Goal: Information Seeking & Learning: Learn about a topic

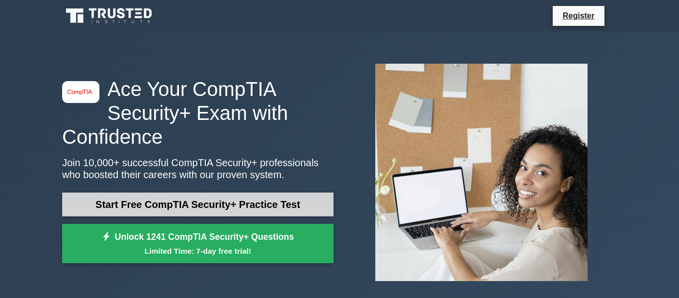
click at [219, 208] on link "Start Free CompTIA Security+ Practice Test" at bounding box center [197, 204] width 271 height 24
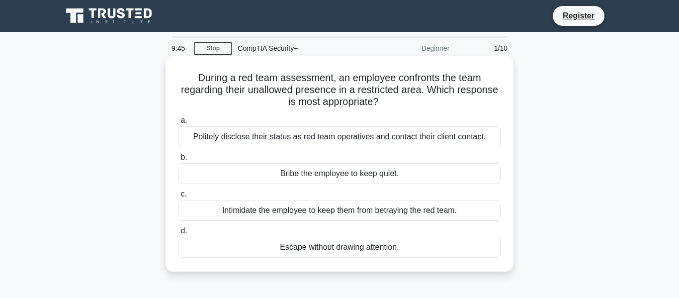
click at [292, 140] on div "Politely disclose their status as red team operatives and contact their client …" at bounding box center [339, 136] width 322 height 21
click at [178, 124] on input "a. Politely disclose their status as red team operatives and contact their clie…" at bounding box center [178, 120] width 0 height 6
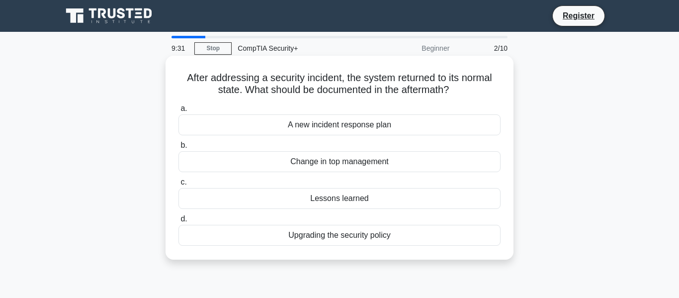
click at [356, 129] on div "A new incident response plan" at bounding box center [339, 124] width 322 height 21
click at [178, 112] on input "a. A new incident response plan" at bounding box center [178, 108] width 0 height 6
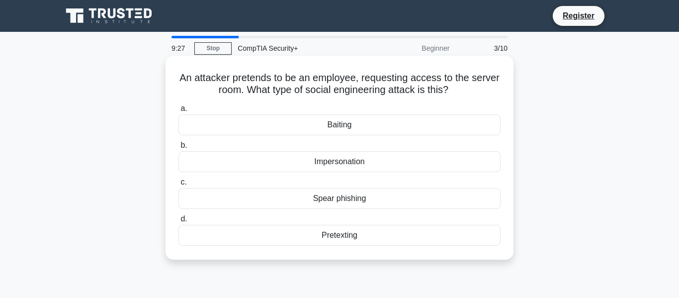
click at [343, 165] on div "Impersonation" at bounding box center [339, 161] width 322 height 21
click at [178, 149] on input "b. Impersonation" at bounding box center [178, 145] width 0 height 6
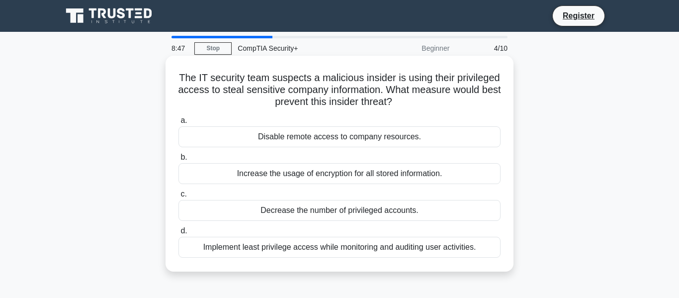
click at [381, 252] on div "Implement least privilege access while monitoring and auditing user activities." at bounding box center [339, 247] width 322 height 21
click at [178, 234] on input "d. Implement least privilege access while monitoring and auditing user activiti…" at bounding box center [178, 231] width 0 height 6
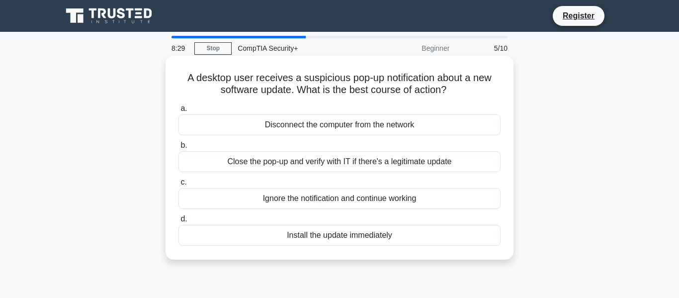
drag, startPoint x: 400, startPoint y: 161, endPoint x: 429, endPoint y: 129, distance: 43.6
click at [429, 129] on div "a. Disconnect the computer from the network b. Close the pop-up and verify with…" at bounding box center [339, 173] width 334 height 147
click at [414, 161] on div "Close the pop-up and verify with IT if there's a legitimate update" at bounding box center [339, 161] width 322 height 21
click at [178, 149] on input "b. Close the pop-up and verify with IT if there's a legitimate update" at bounding box center [178, 145] width 0 height 6
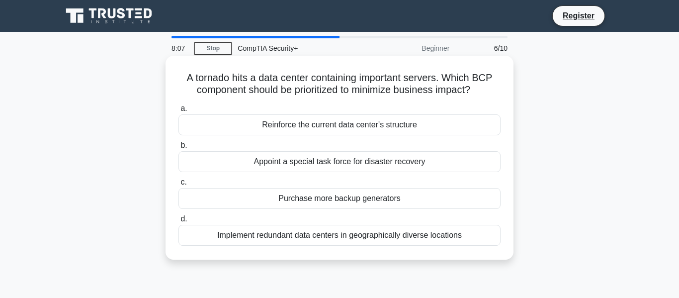
click at [378, 238] on div "Implement redundant data centers in geographically diverse locations" at bounding box center [339, 235] width 322 height 21
click at [178, 222] on input "d. Implement redundant data centers in geographically diverse locations" at bounding box center [178, 219] width 0 height 6
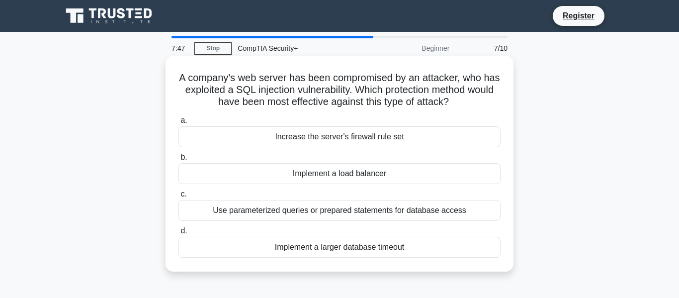
click at [398, 212] on div "Use parameterized queries or prepared statements for database access" at bounding box center [339, 210] width 322 height 21
click at [178, 197] on input "c. Use parameterized queries or prepared statements for database access" at bounding box center [178, 194] width 0 height 6
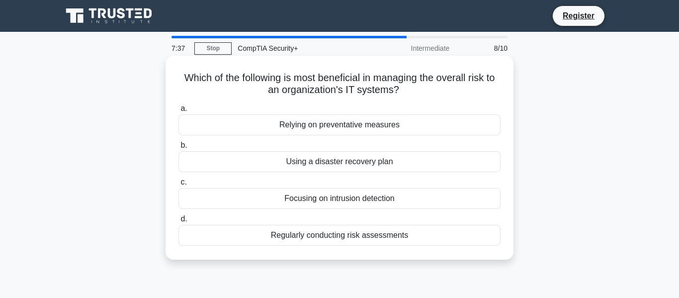
click at [380, 234] on div "Regularly conducting risk assessments" at bounding box center [339, 235] width 322 height 21
click at [178, 222] on input "d. Regularly conducting risk assessments" at bounding box center [178, 219] width 0 height 6
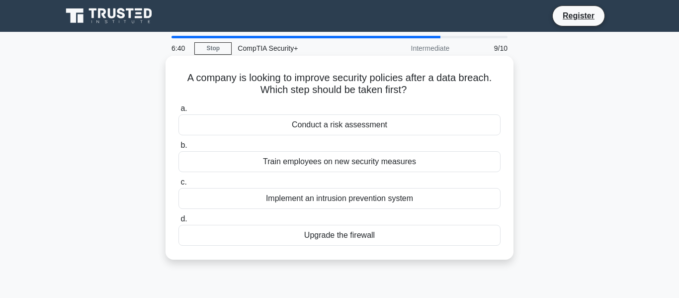
click at [411, 158] on div "Train employees on new security measures" at bounding box center [339, 161] width 322 height 21
click at [178, 149] on input "b. Train employees on new security measures" at bounding box center [178, 145] width 0 height 6
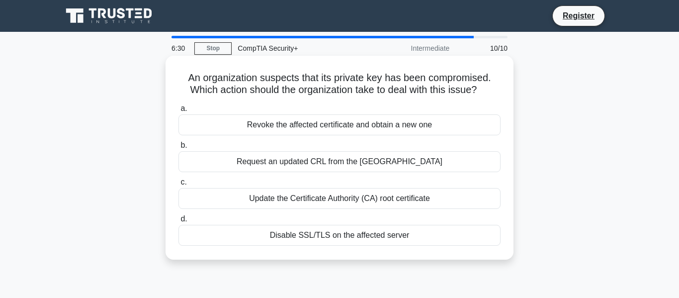
click at [357, 132] on div "Revoke the affected certificate and obtain a new one" at bounding box center [339, 124] width 322 height 21
click at [178, 112] on input "a. Revoke the affected certificate and obtain a new one" at bounding box center [178, 108] width 0 height 6
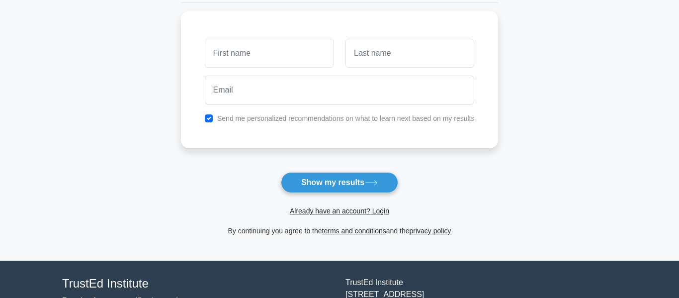
scroll to position [131, 0]
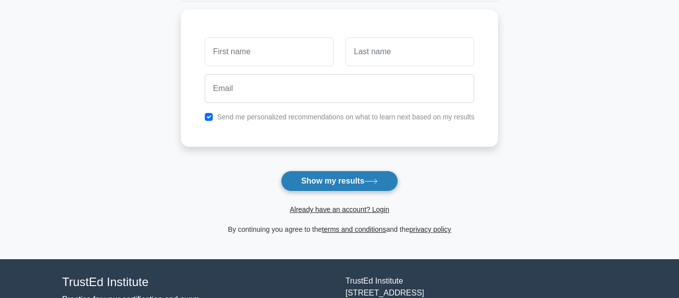
click at [333, 177] on button "Show my results" at bounding box center [339, 180] width 117 height 21
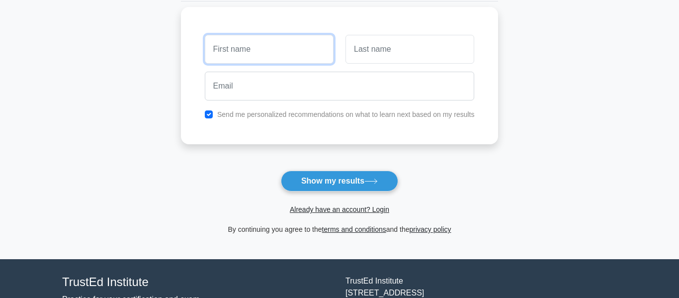
click at [289, 59] on input "text" at bounding box center [269, 49] width 129 height 29
type input "John"
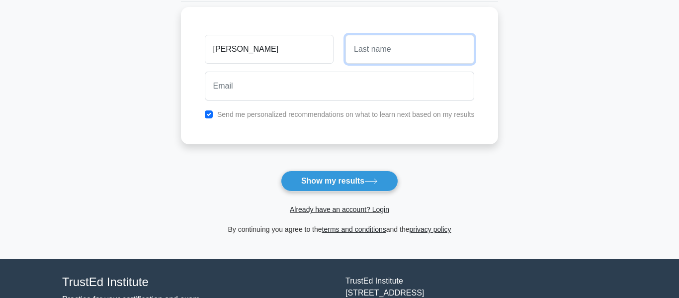
click at [379, 58] on input "text" at bounding box center [409, 49] width 129 height 29
type input "Dogbeater"
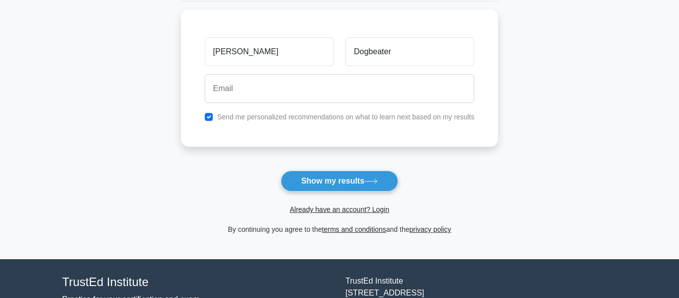
click at [339, 169] on form "Wait, there is more! Continue to see your result The test is finished John" at bounding box center [340, 80] width 318 height 310
click at [340, 171] on button "Show my results" at bounding box center [339, 180] width 117 height 21
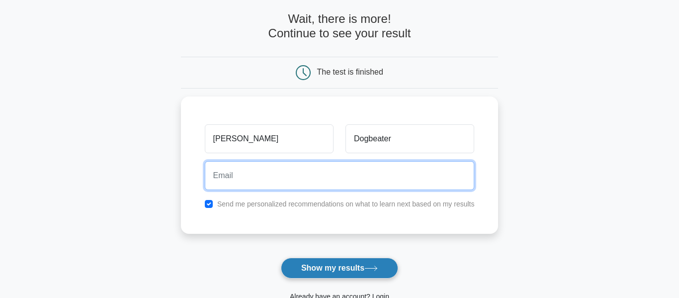
scroll to position [39, 0]
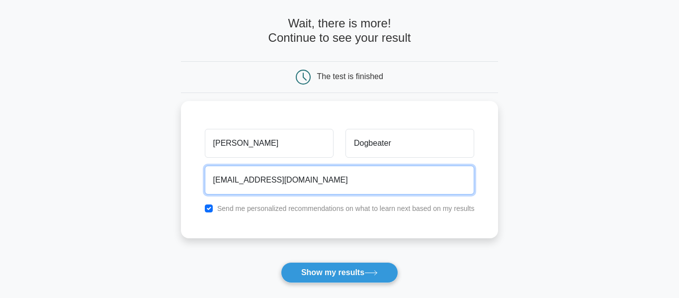
type input "adsfafasdfa@gmail.com"
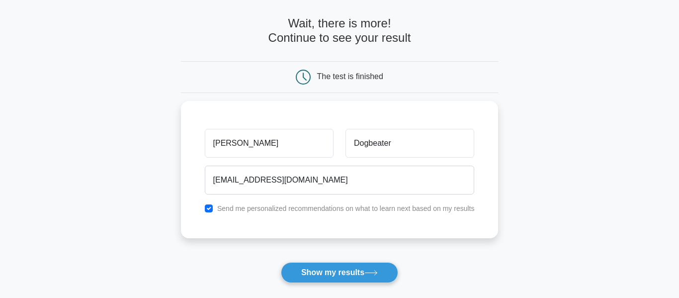
click at [307, 286] on div "Already have an account? Login" at bounding box center [340, 295] width 318 height 24
click at [318, 280] on button "Show my results" at bounding box center [339, 272] width 117 height 21
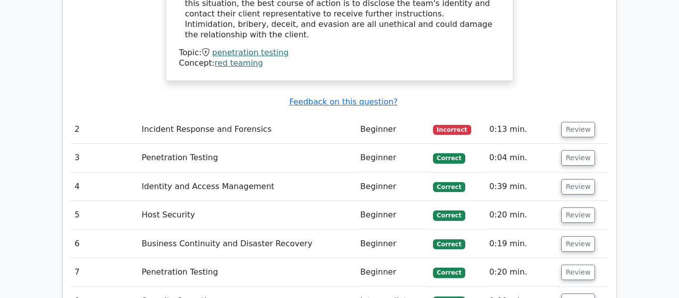
scroll to position [1138, 0]
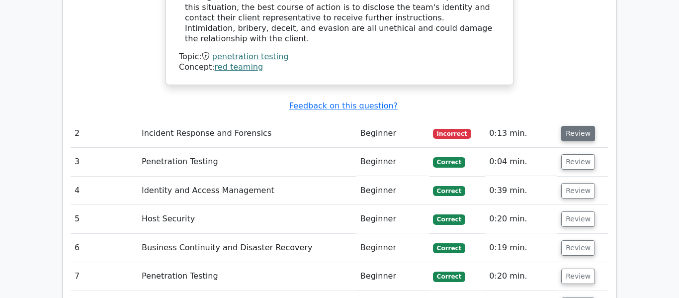
click at [581, 126] on button "Review" at bounding box center [578, 133] width 34 height 15
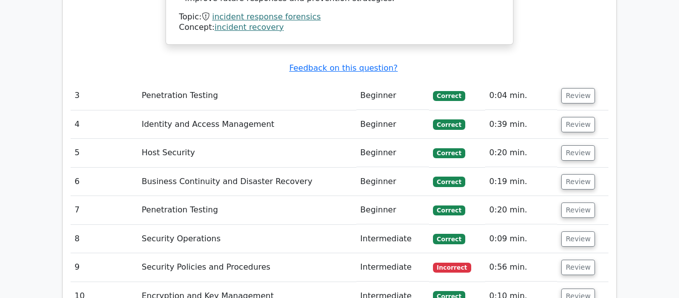
scroll to position [1529, 0]
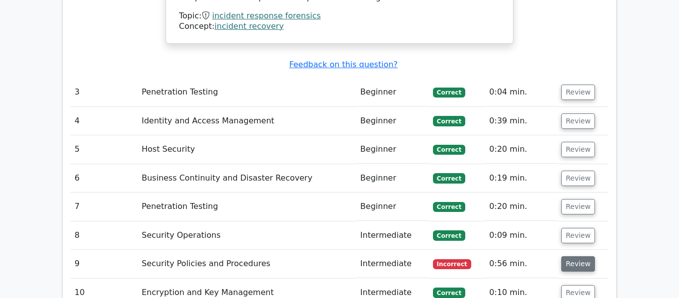
click at [566, 256] on button "Review" at bounding box center [578, 263] width 34 height 15
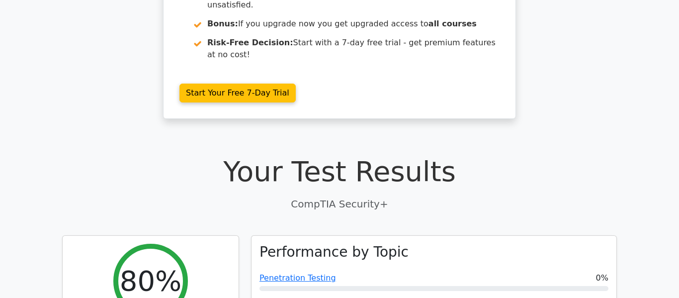
scroll to position [0, 0]
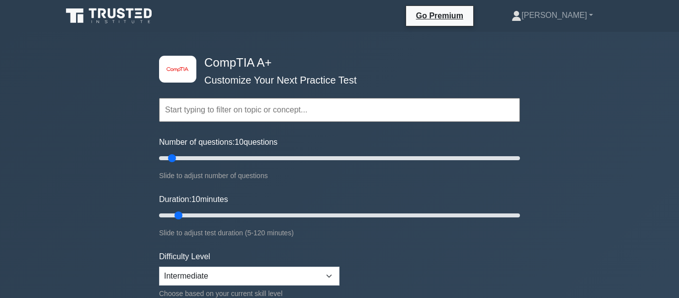
click at [189, 171] on div "Slide to adjust number of questions" at bounding box center [339, 175] width 361 height 12
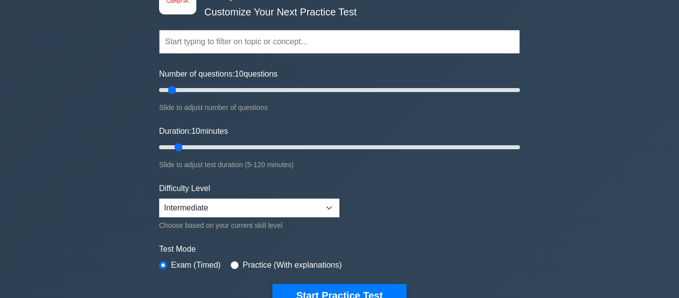
scroll to position [70, 0]
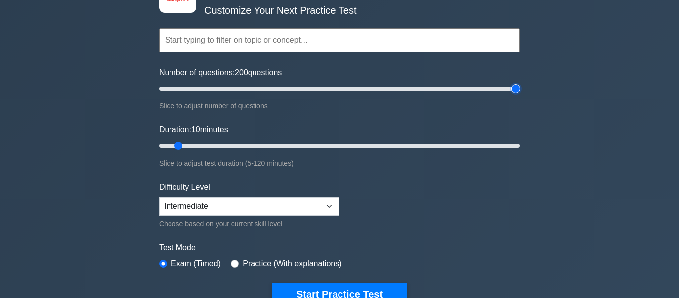
drag, startPoint x: 171, startPoint y: 88, endPoint x: 603, endPoint y: 95, distance: 431.9
type input "200"
click at [520, 94] on input "Number of questions: 200 questions" at bounding box center [339, 89] width 361 height 12
click at [178, 151] on input "Duration: 10 minutes" at bounding box center [339, 146] width 361 height 12
drag, startPoint x: 178, startPoint y: 148, endPoint x: 578, endPoint y: 136, distance: 399.7
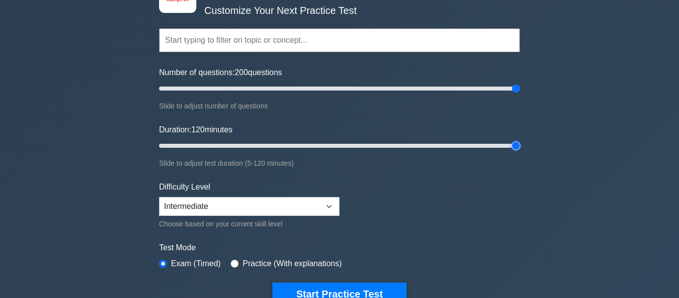
type input "120"
click at [520, 140] on input "Duration: 120 minutes" at bounding box center [339, 146] width 361 height 12
click at [298, 210] on select "Beginner Intermediate Expert" at bounding box center [249, 206] width 180 height 19
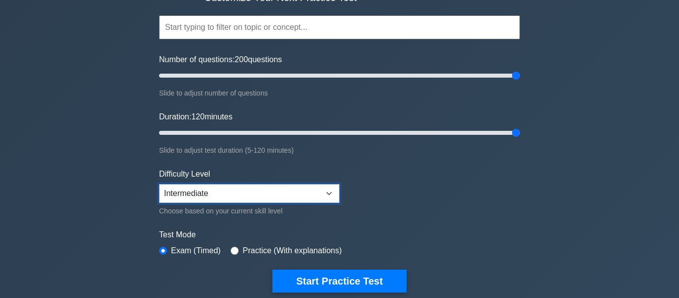
click at [312, 193] on select "Beginner Intermediate Expert" at bounding box center [249, 193] width 180 height 19
select select "beginner"
click at [159, 184] on select "Beginner Intermediate Expert" at bounding box center [249, 193] width 180 height 19
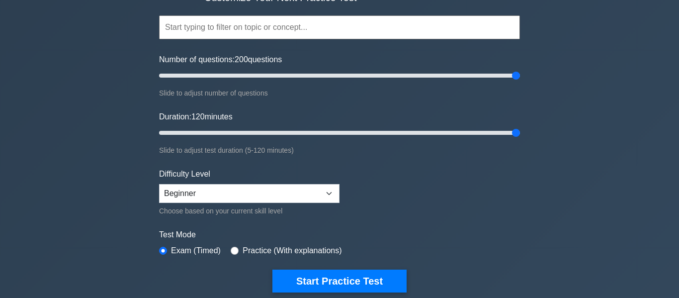
click at [274, 253] on label "Practice (With explanations)" at bounding box center [292, 251] width 99 height 12
click at [274, 252] on label "Practice (With explanations)" at bounding box center [292, 251] width 99 height 12
click at [270, 250] on label "Practice (With explanations)" at bounding box center [292, 251] width 99 height 12
click at [241, 250] on div "Practice (With explanations)" at bounding box center [286, 251] width 111 height 12
click at [237, 249] on input "radio" at bounding box center [235, 251] width 8 height 8
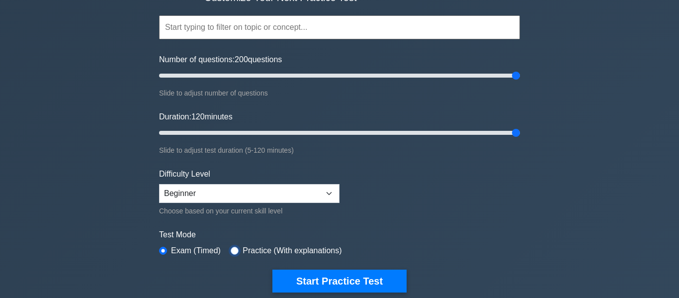
radio input "true"
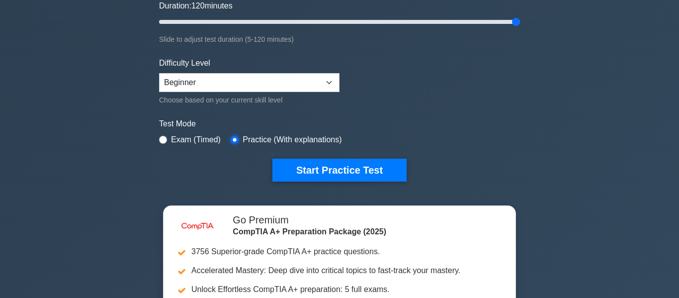
scroll to position [194, 0]
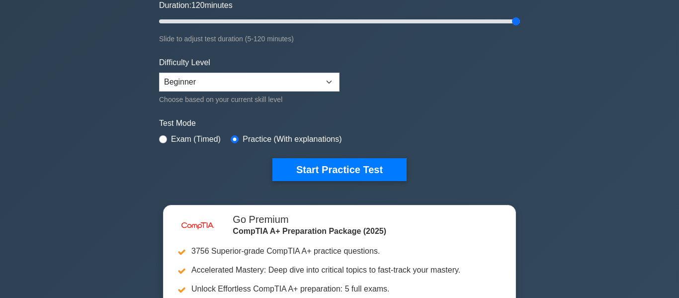
click at [371, 187] on div "image/svg+xml CompTIA A+ Customize Your Next Practice Test Topics Hardware Oper…" at bounding box center [339, 21] width 373 height 367
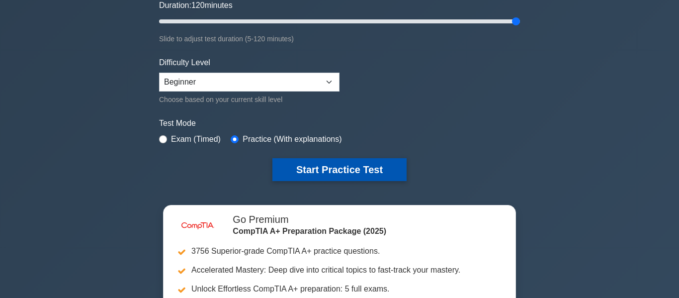
click at [384, 169] on button "Start Practice Test" at bounding box center [339, 169] width 134 height 23
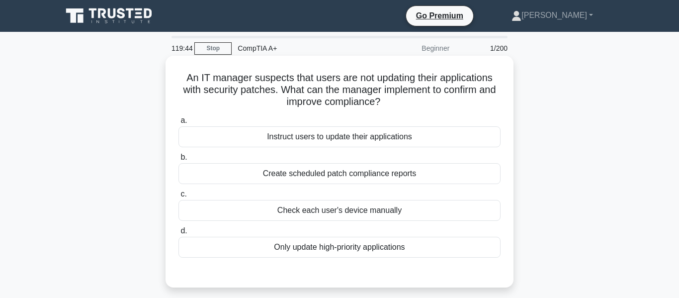
click at [357, 179] on div "Create scheduled patch compliance reports" at bounding box center [339, 173] width 322 height 21
click at [178, 161] on input "b. Create scheduled patch compliance reports" at bounding box center [178, 157] width 0 height 6
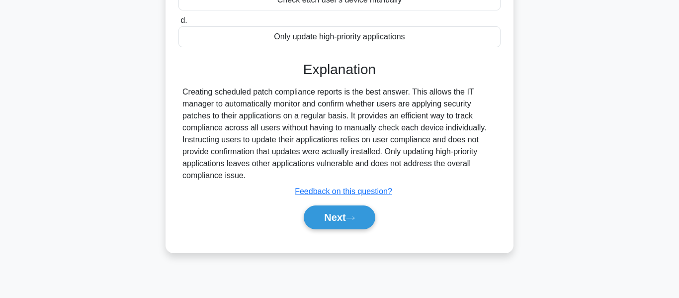
scroll to position [215, 0]
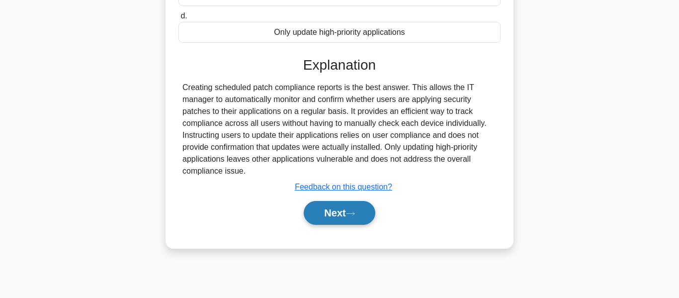
click at [345, 212] on button "Next" at bounding box center [339, 213] width 71 height 24
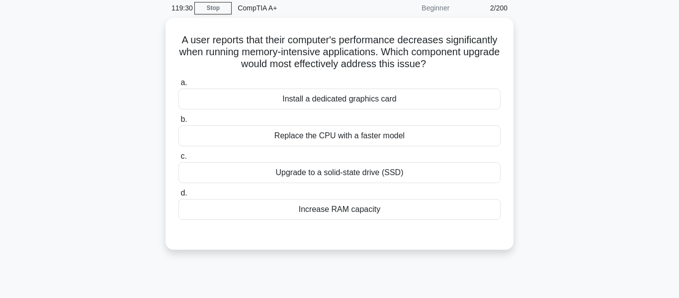
scroll to position [41, 0]
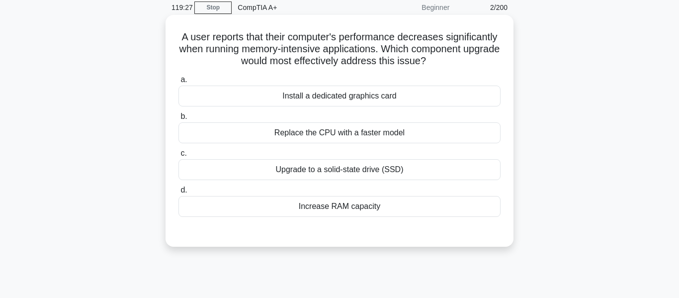
click at [375, 211] on div "Increase RAM capacity" at bounding box center [339, 206] width 322 height 21
click at [178, 193] on input "d. Increase RAM capacity" at bounding box center [178, 190] width 0 height 6
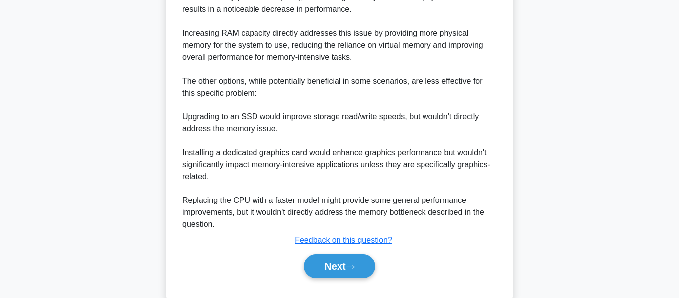
scroll to position [370, 0]
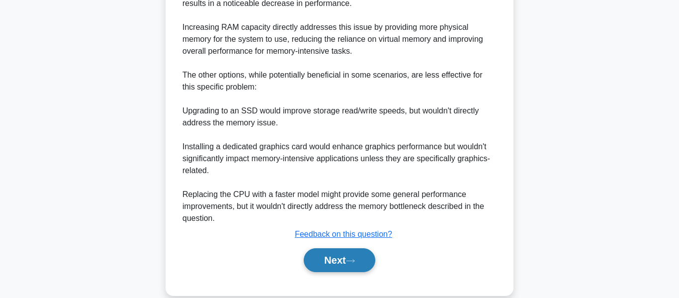
click at [329, 260] on button "Next" at bounding box center [339, 260] width 71 height 24
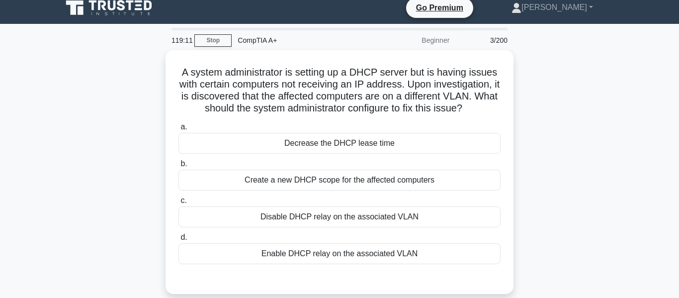
scroll to position [0, 0]
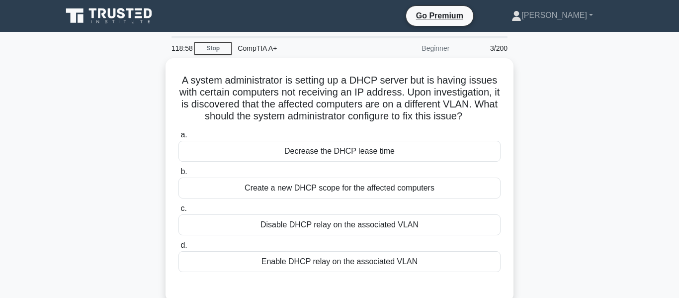
click at [329, 260] on div "Enable DHCP relay on the associated VLAN" at bounding box center [339, 261] width 322 height 21
click at [178, 248] on input "d. Enable DHCP relay on the associated VLAN" at bounding box center [178, 245] width 0 height 6
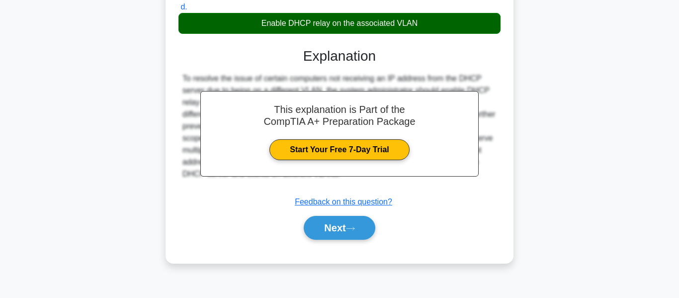
scroll to position [238, 0]
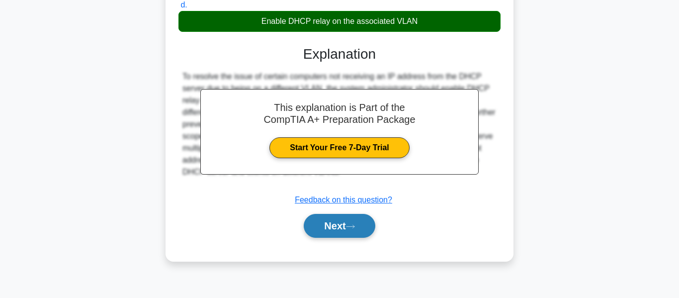
click at [342, 231] on button "Next" at bounding box center [339, 226] width 71 height 24
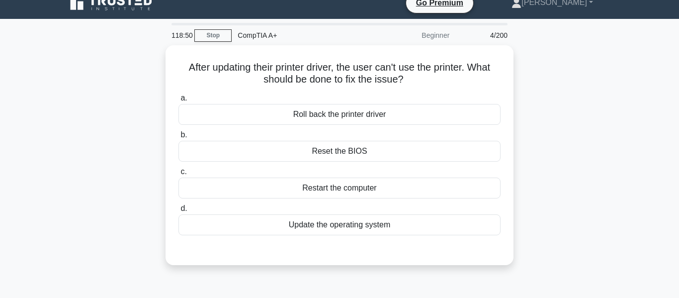
scroll to position [12, 0]
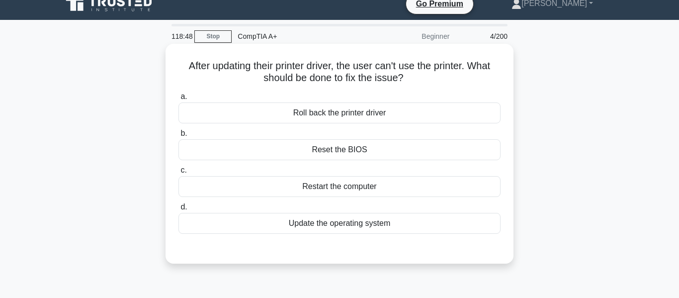
click at [405, 114] on div "Roll back the printer driver" at bounding box center [339, 112] width 322 height 21
click at [178, 100] on input "a. Roll back the printer driver" at bounding box center [178, 96] width 0 height 6
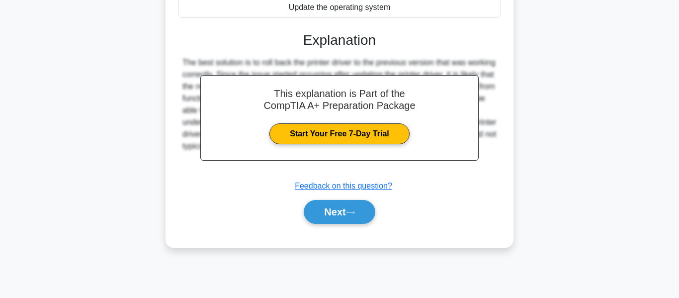
scroll to position [239, 0]
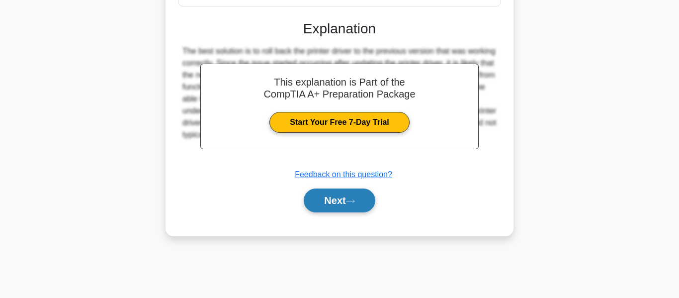
click at [347, 202] on button "Next" at bounding box center [339, 200] width 71 height 24
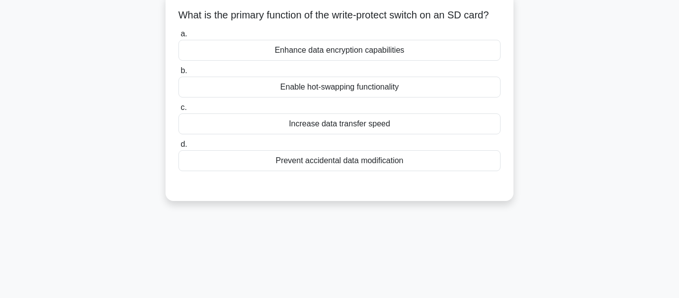
scroll to position [0, 0]
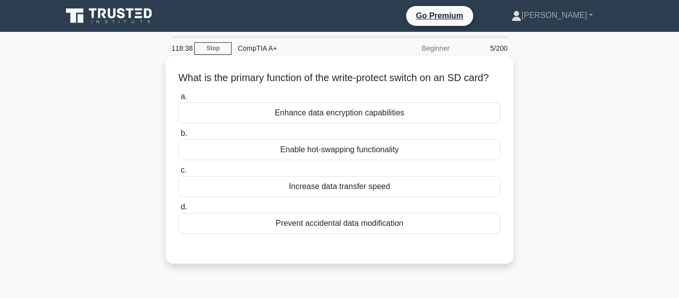
click at [345, 229] on div "Prevent accidental data modification" at bounding box center [339, 223] width 322 height 21
click at [178, 210] on input "d. Prevent accidental data modification" at bounding box center [178, 207] width 0 height 6
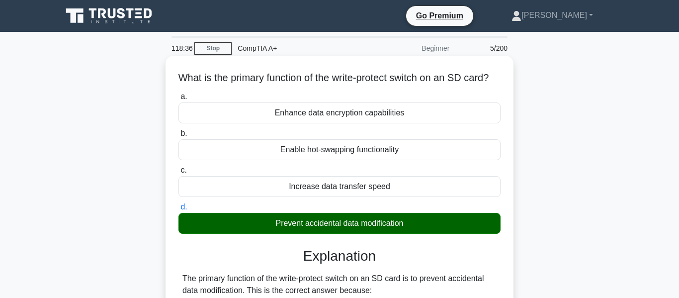
click at [370, 191] on div "Increase data transfer speed" at bounding box center [339, 186] width 322 height 21
click at [178, 173] on input "c. Increase data transfer speed" at bounding box center [178, 170] width 0 height 6
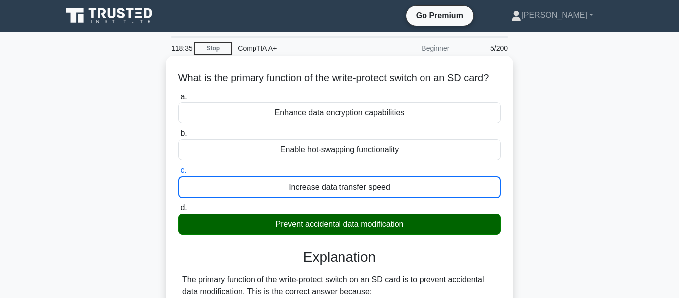
click at [368, 196] on div "Increase data transfer speed" at bounding box center [339, 187] width 322 height 22
click at [178, 173] on input "c. Increase data transfer speed" at bounding box center [178, 170] width 0 height 6
click at [368, 196] on div "Increase data transfer speed" at bounding box center [339, 187] width 322 height 22
click at [178, 173] on input "c. Increase data transfer speed" at bounding box center [178, 170] width 0 height 6
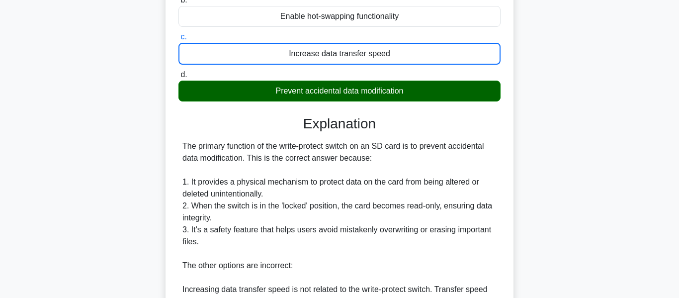
click at [368, 196] on div "The primary function of the write-protect switch on an SD card is to prevent ac…" at bounding box center [339, 289] width 314 height 298
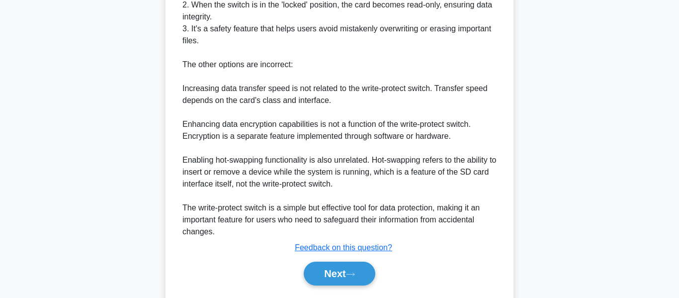
scroll to position [376, 0]
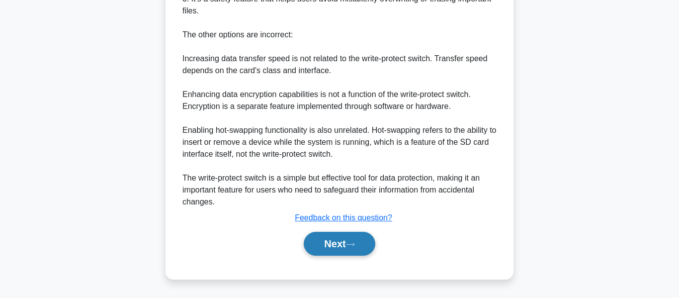
click at [355, 241] on button "Next" at bounding box center [339, 244] width 71 height 24
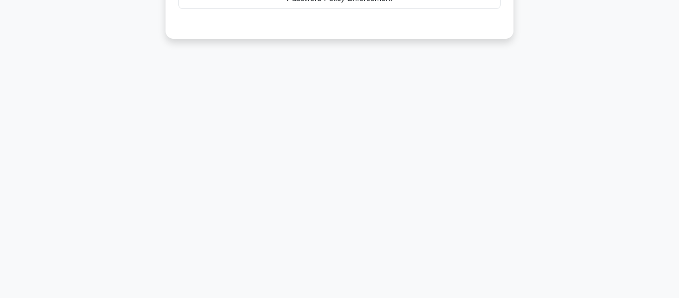
scroll to position [0, 0]
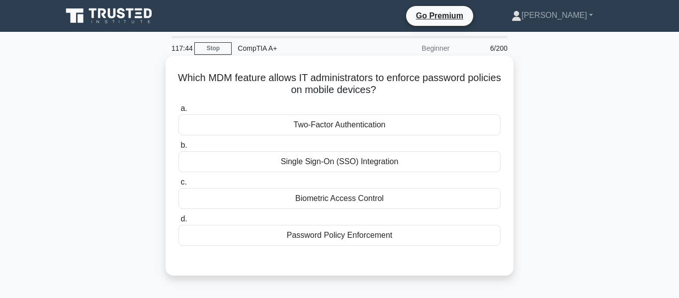
click at [395, 127] on div "Two-Factor Authentication" at bounding box center [339, 124] width 322 height 21
click at [178, 112] on input "a. Two-Factor Authentication" at bounding box center [178, 108] width 0 height 6
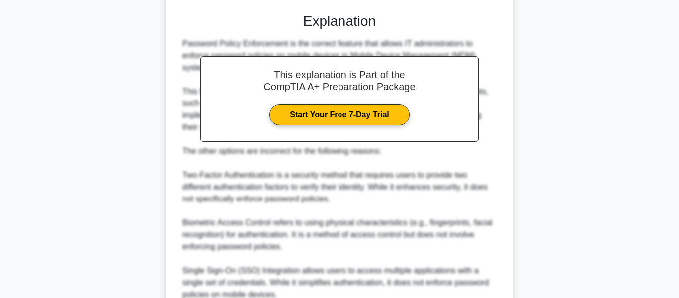
scroll to position [340, 0]
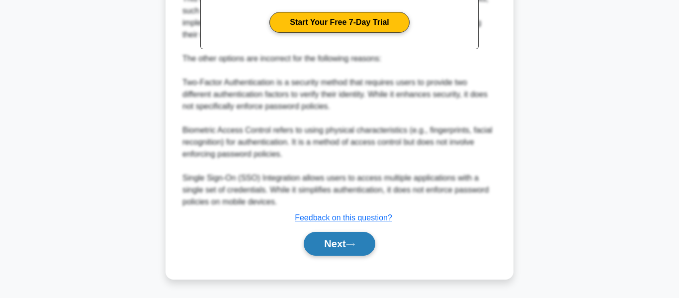
click at [363, 246] on button "Next" at bounding box center [339, 244] width 71 height 24
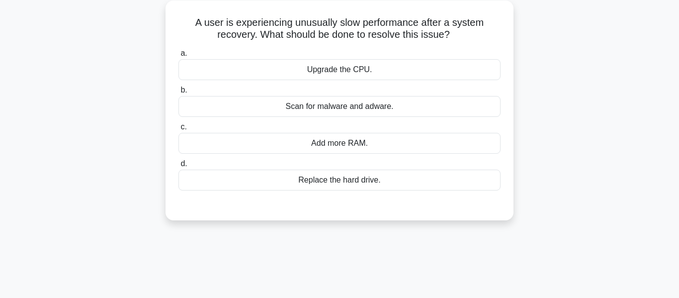
scroll to position [0, 0]
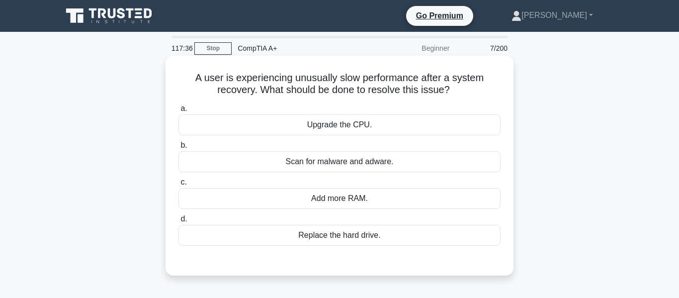
click at [363, 165] on div "Scan for malware and adware." at bounding box center [339, 161] width 322 height 21
click at [178, 149] on input "b. Scan for malware and adware." at bounding box center [178, 145] width 0 height 6
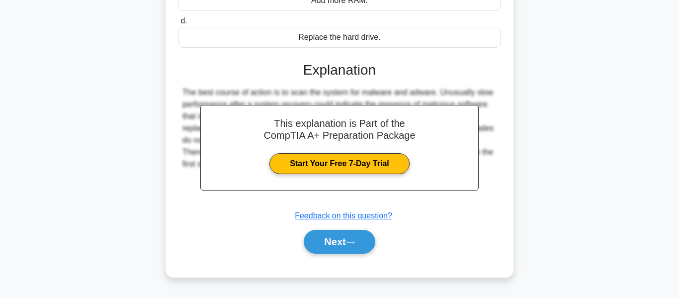
scroll to position [239, 0]
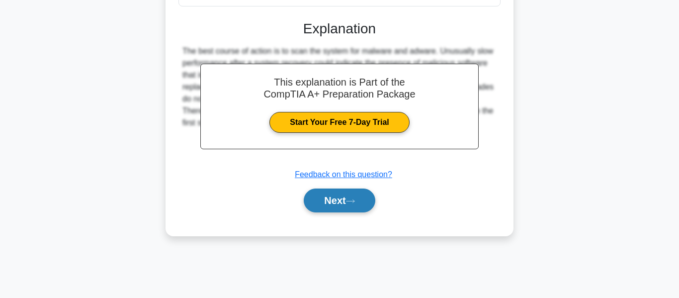
click at [340, 202] on button "Next" at bounding box center [339, 200] width 71 height 24
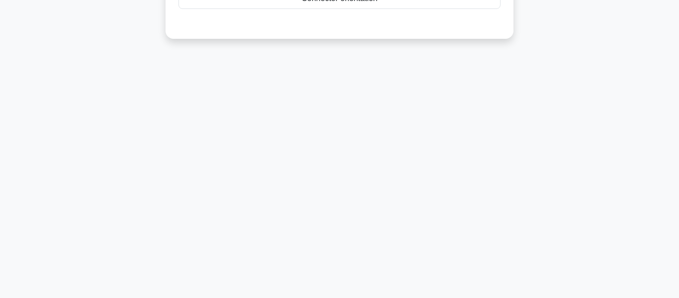
scroll to position [0, 0]
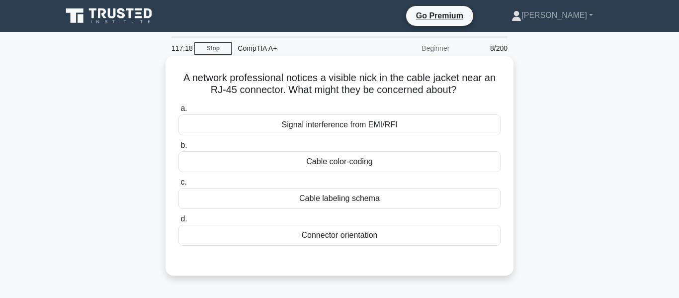
click at [366, 123] on div "Signal interference from EMI/RFI" at bounding box center [339, 124] width 322 height 21
click at [178, 112] on input "a. Signal interference from EMI/RFI" at bounding box center [178, 108] width 0 height 6
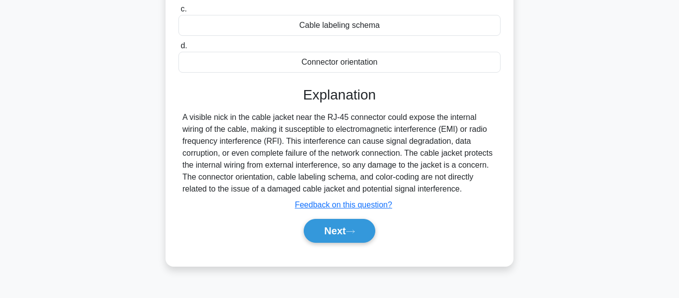
scroll to position [174, 0]
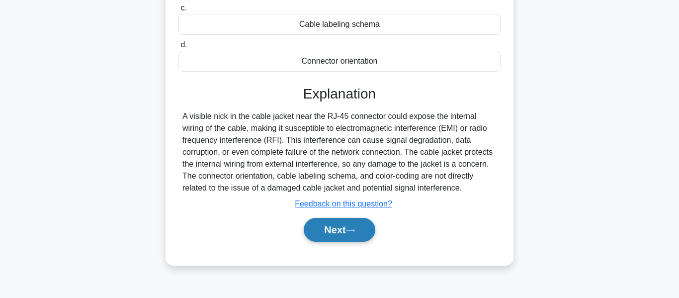
click at [347, 228] on button "Next" at bounding box center [339, 230] width 71 height 24
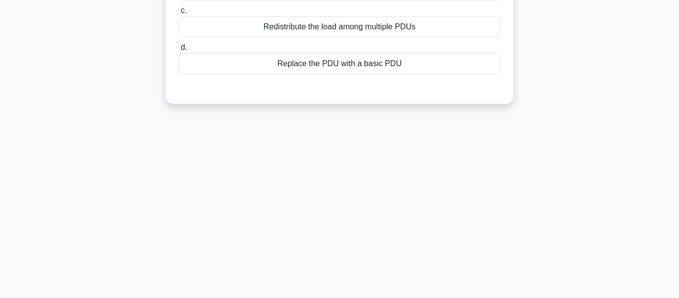
scroll to position [0, 0]
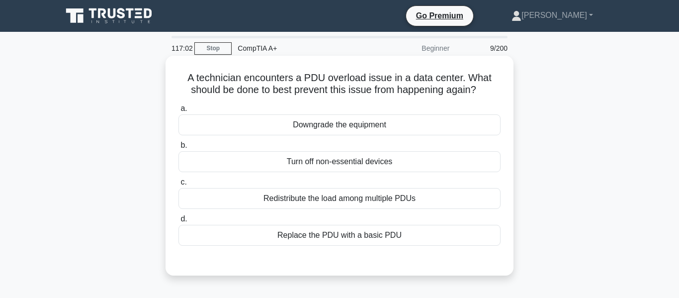
click at [362, 199] on div "Redistribute the load among multiple PDUs" at bounding box center [339, 198] width 322 height 21
click at [178, 185] on input "c. Redistribute the load among multiple PDUs" at bounding box center [178, 182] width 0 height 6
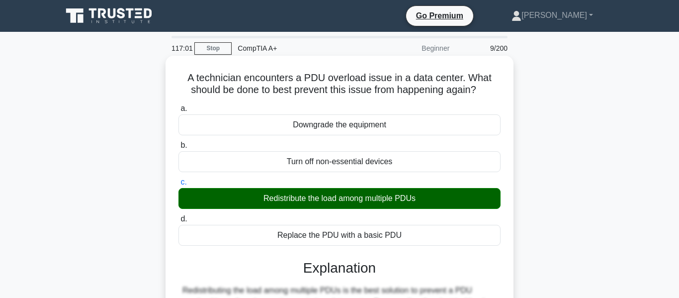
scroll to position [239, 0]
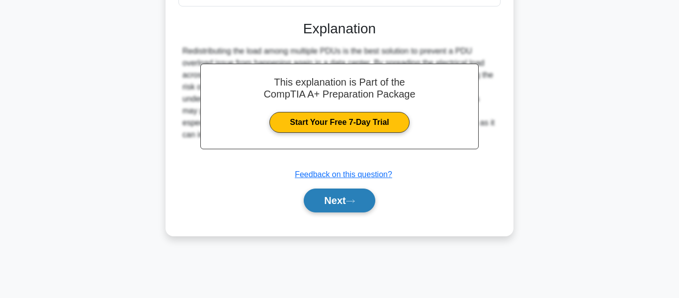
click at [360, 196] on button "Next" at bounding box center [339, 200] width 71 height 24
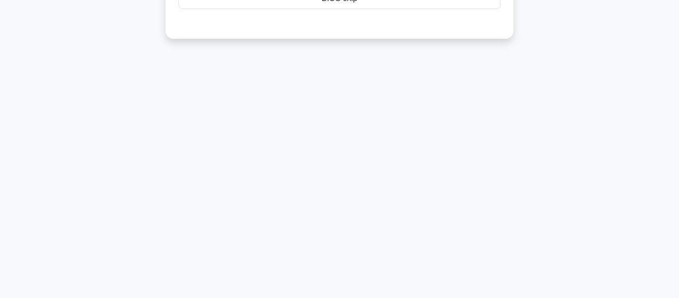
scroll to position [0, 0]
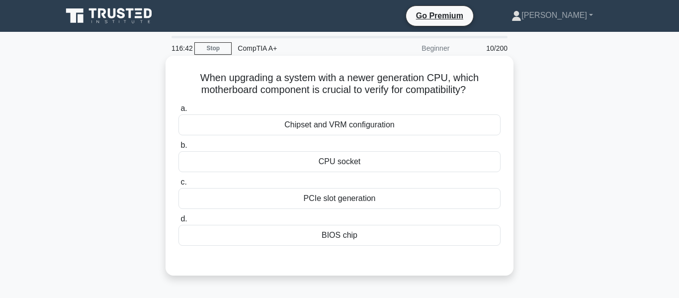
click at [352, 156] on div "CPU socket" at bounding box center [339, 161] width 322 height 21
click at [178, 149] on input "b. CPU socket" at bounding box center [178, 145] width 0 height 6
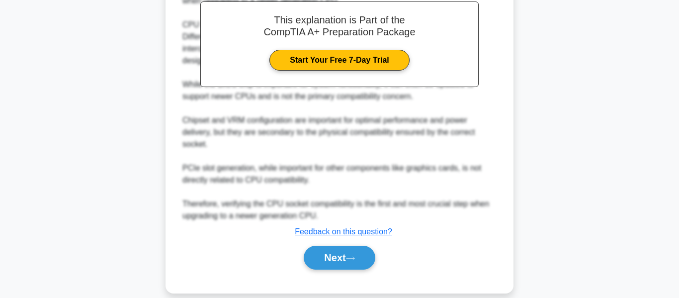
scroll to position [316, 0]
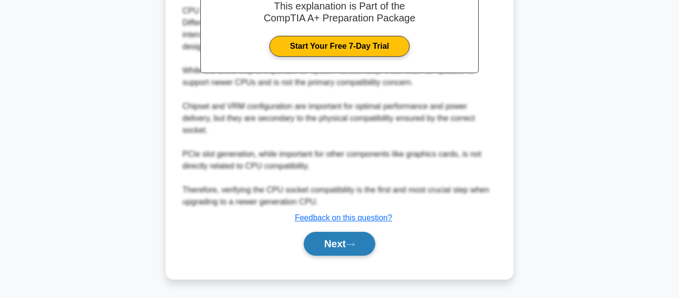
click at [330, 236] on button "Next" at bounding box center [339, 244] width 71 height 24
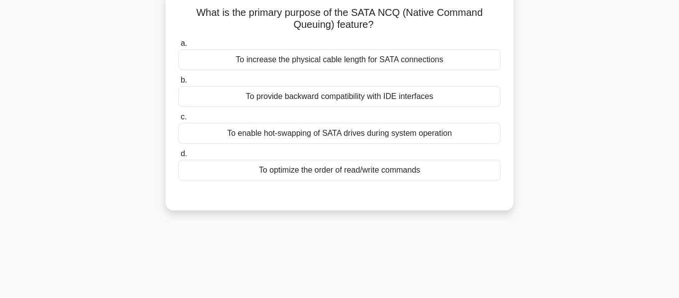
scroll to position [66, 0]
click at [389, 129] on div "To enable hot-swapping of SATA drives during system operation" at bounding box center [339, 132] width 322 height 21
click at [178, 120] on input "c. To enable hot-swapping of SATA drives during system operation" at bounding box center [178, 116] width 0 height 6
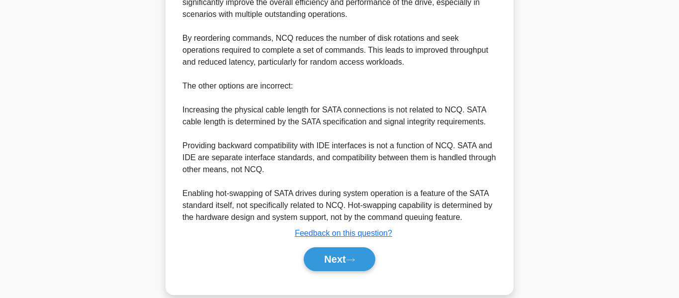
scroll to position [364, 0]
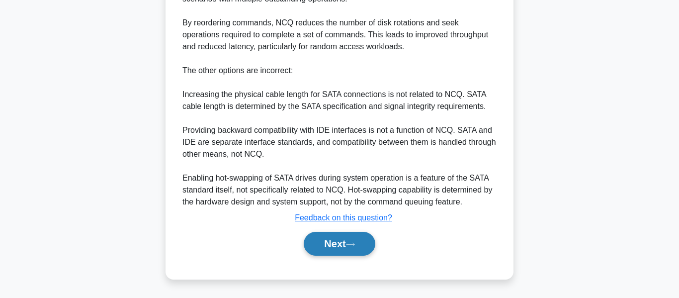
click at [336, 245] on button "Next" at bounding box center [339, 244] width 71 height 24
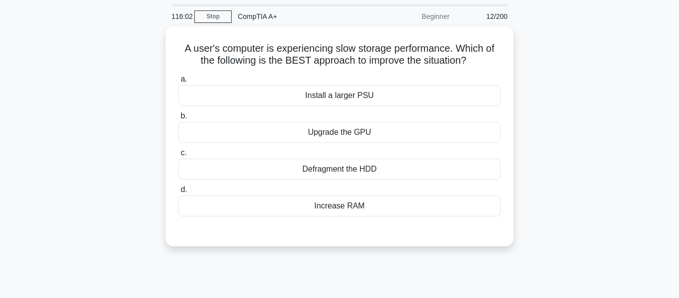
scroll to position [0, 0]
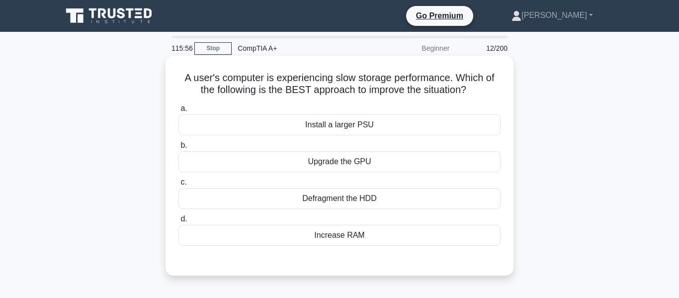
click at [346, 226] on div "Increase RAM" at bounding box center [339, 235] width 322 height 21
click at [178, 222] on input "d. Increase RAM" at bounding box center [178, 219] width 0 height 6
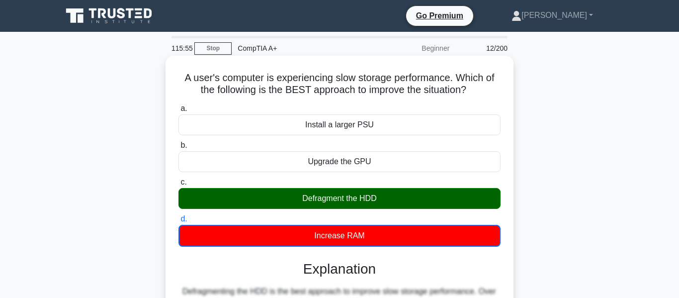
scroll to position [239, 0]
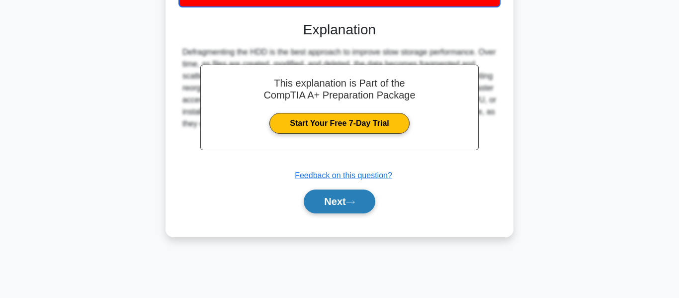
click at [341, 200] on button "Next" at bounding box center [339, 201] width 71 height 24
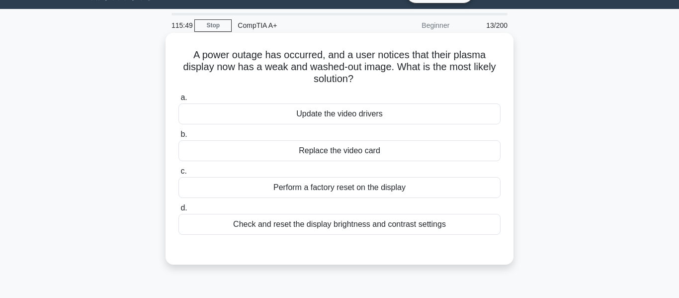
scroll to position [25, 0]
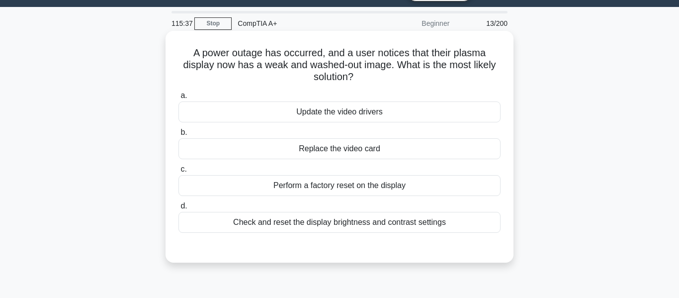
click at [348, 232] on div "Check and reset the display brightness and contrast settings" at bounding box center [339, 222] width 322 height 21
click at [178, 209] on input "d. Check and reset the display brightness and contrast settings" at bounding box center [178, 206] width 0 height 6
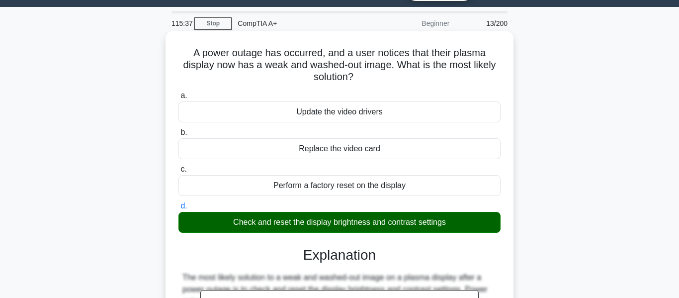
scroll to position [239, 0]
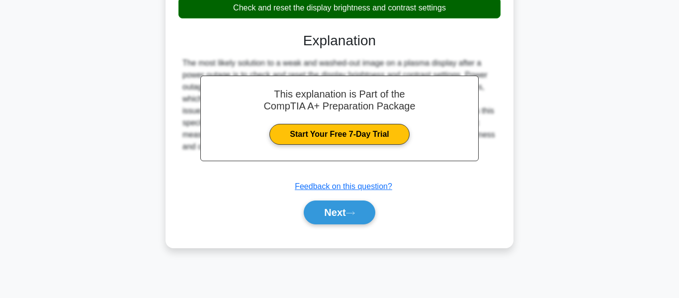
click at [348, 232] on div "a. Update the video drivers b. Replace the video card c. d." at bounding box center [339, 54] width 324 height 363
click at [360, 209] on button "Next" at bounding box center [339, 212] width 71 height 24
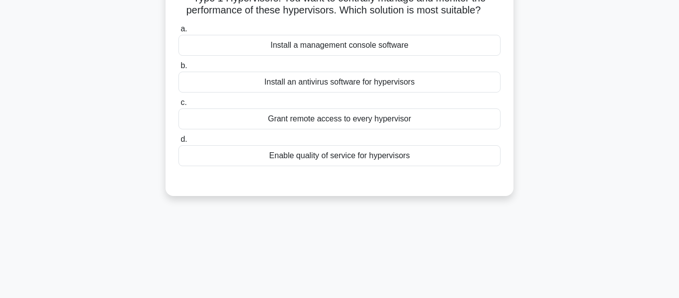
scroll to position [95, 0]
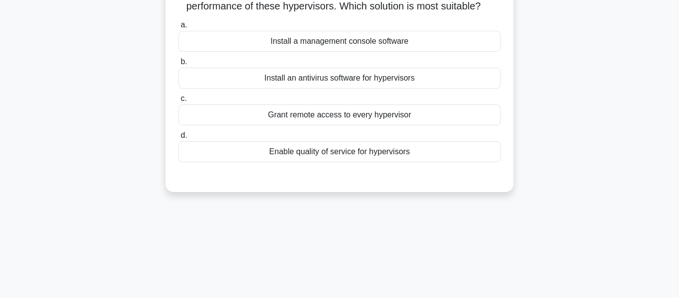
click at [371, 167] on div "a. Install a management console software b. Install an antivirus software for h…" at bounding box center [339, 98] width 324 height 163
click at [378, 161] on div "Enable quality of service for hypervisors" at bounding box center [339, 151] width 322 height 21
click at [178, 139] on input "d. Enable quality of service for hypervisors" at bounding box center [178, 135] width 0 height 6
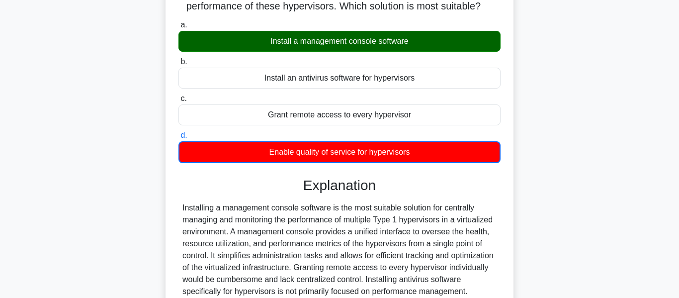
scroll to position [239, 0]
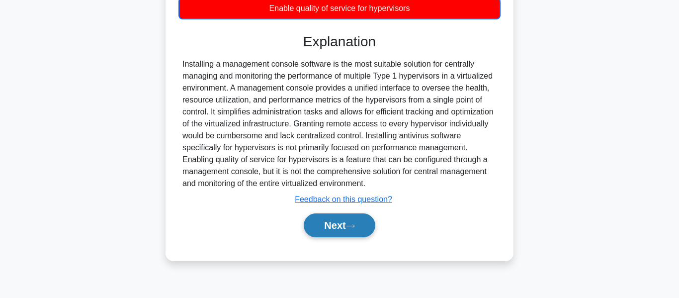
click at [333, 225] on button "Next" at bounding box center [339, 225] width 71 height 24
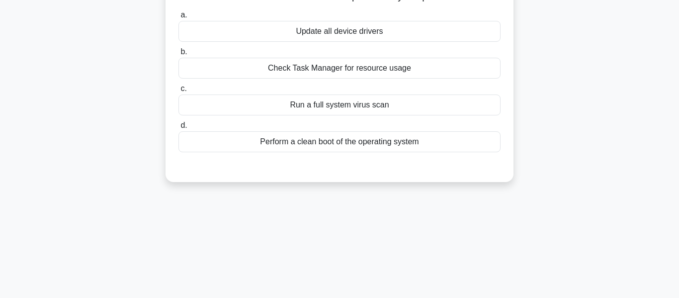
scroll to position [0, 0]
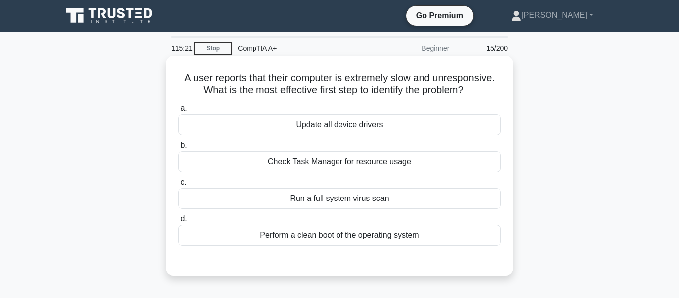
click at [395, 168] on div "Check Task Manager for resource usage" at bounding box center [339, 161] width 322 height 21
click at [178, 149] on input "b. Check Task Manager for resource usage" at bounding box center [178, 145] width 0 height 6
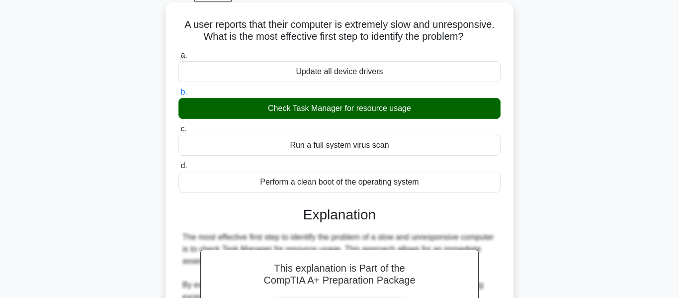
scroll to position [339, 0]
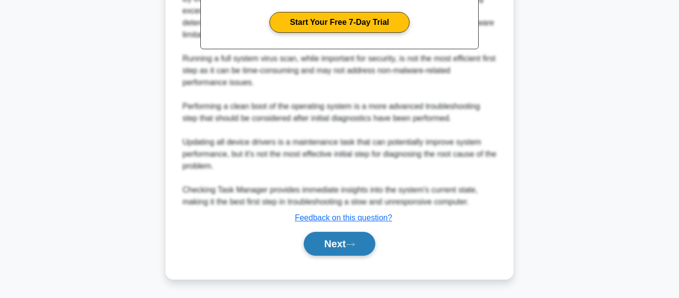
click at [331, 249] on button "Next" at bounding box center [339, 244] width 71 height 24
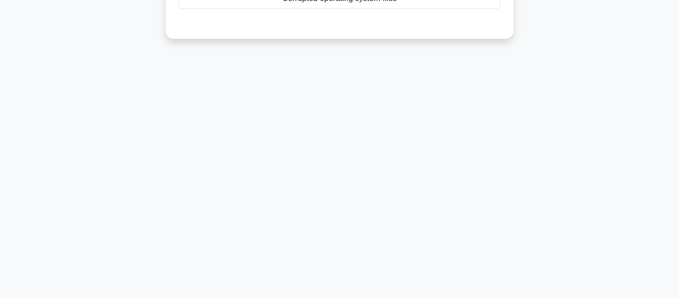
scroll to position [0, 0]
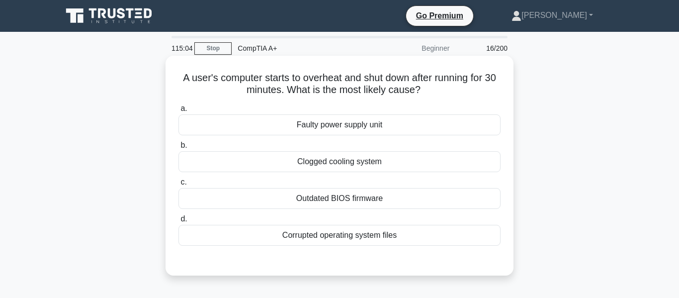
click at [385, 160] on div "Clogged cooling system" at bounding box center [339, 161] width 322 height 21
click at [178, 149] on input "b. Clogged cooling system" at bounding box center [178, 145] width 0 height 6
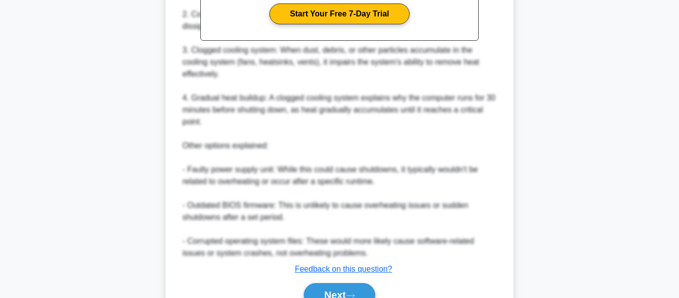
scroll to position [399, 0]
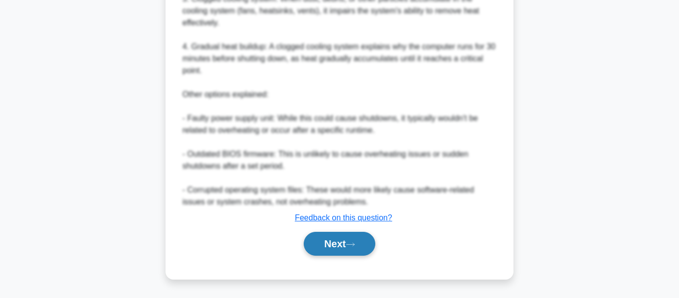
click at [325, 250] on button "Next" at bounding box center [339, 244] width 71 height 24
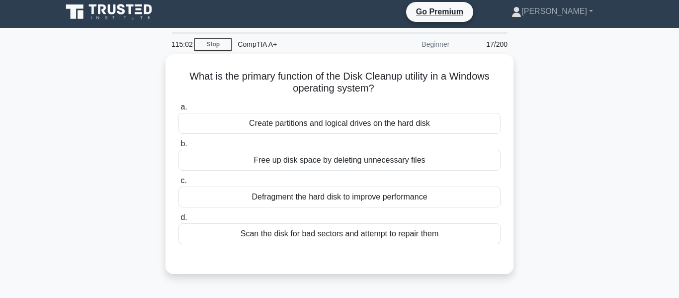
scroll to position [4, 0]
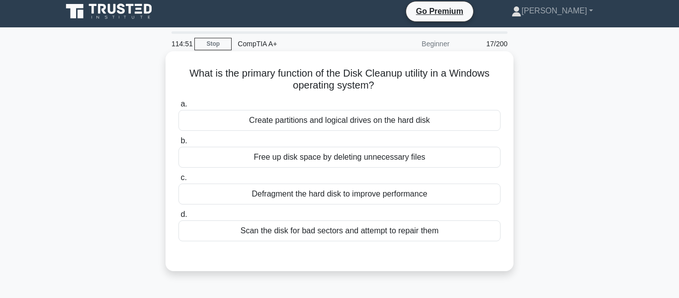
click at [370, 156] on div "Free up disk space by deleting unnecessary files" at bounding box center [339, 157] width 322 height 21
click at [178, 144] on input "b. Free up disk space by deleting unnecessary files" at bounding box center [178, 141] width 0 height 6
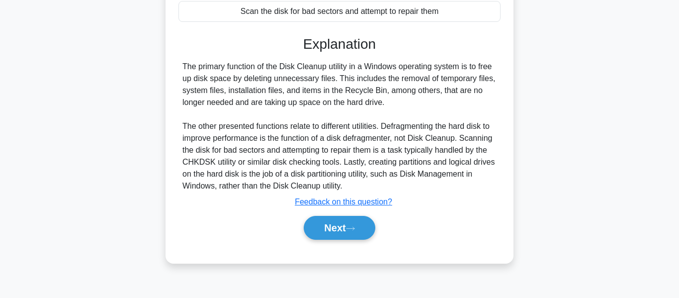
scroll to position [227, 0]
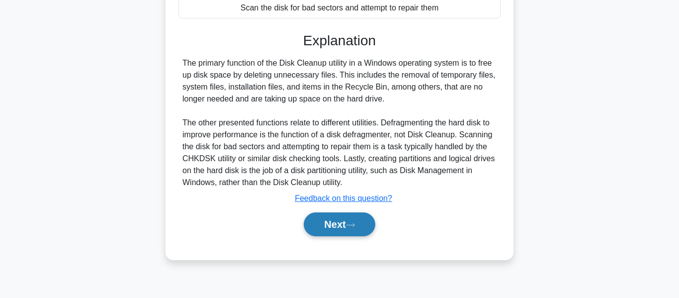
click at [342, 223] on button "Next" at bounding box center [339, 224] width 71 height 24
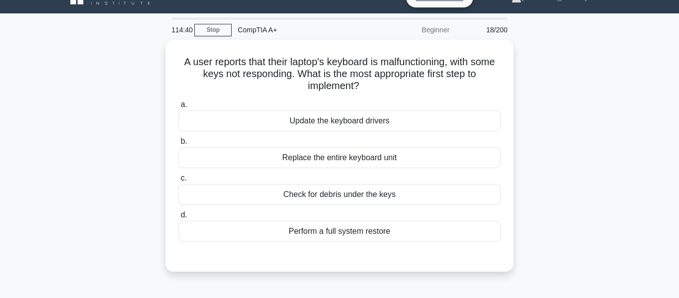
scroll to position [9, 0]
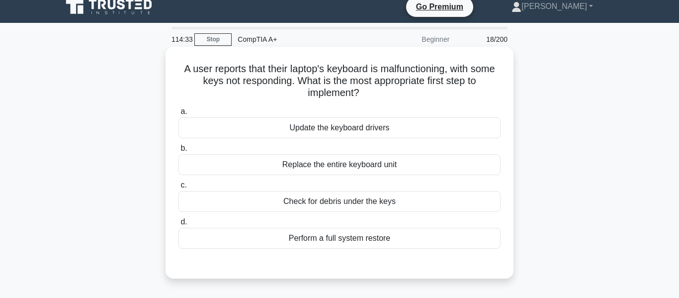
click at [350, 195] on div "Check for debris under the keys" at bounding box center [339, 201] width 322 height 21
click at [178, 188] on input "c. Check for debris under the keys" at bounding box center [178, 185] width 0 height 6
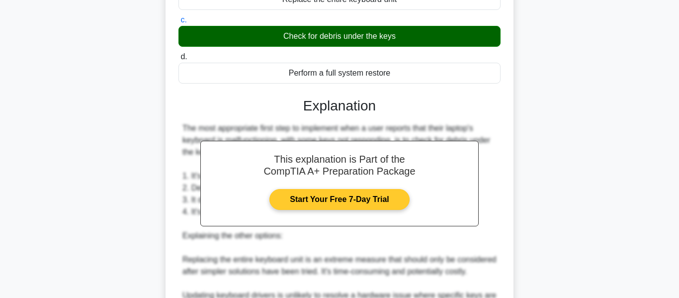
scroll to position [328, 0]
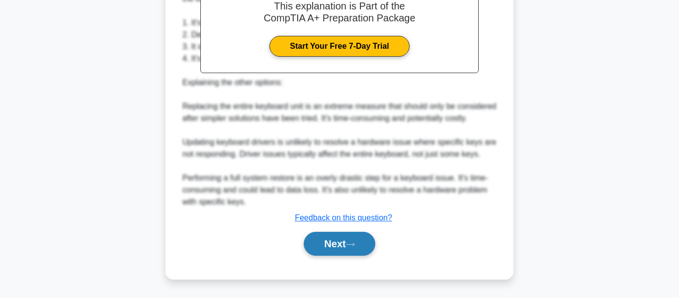
click at [340, 235] on button "Next" at bounding box center [339, 244] width 71 height 24
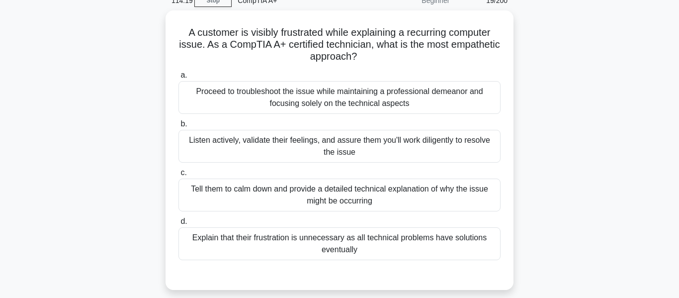
scroll to position [49, 0]
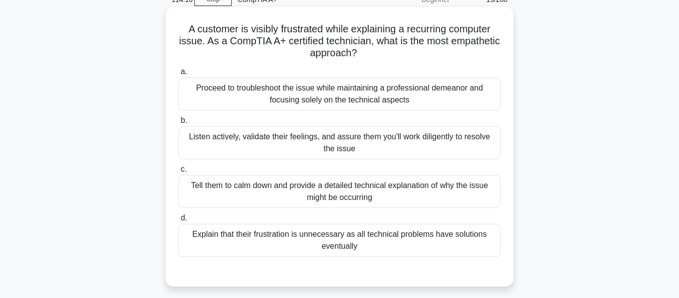
click at [385, 135] on div "Listen actively, validate their feelings, and assure them you'll work diligentl…" at bounding box center [339, 142] width 322 height 33
click at [178, 124] on input "b. Listen actively, validate their feelings, and assure them you'll work dilige…" at bounding box center [178, 120] width 0 height 6
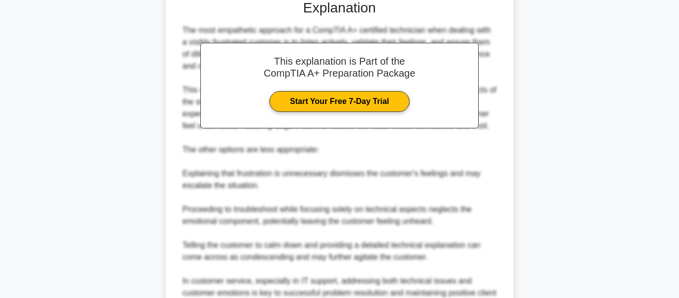
scroll to position [423, 0]
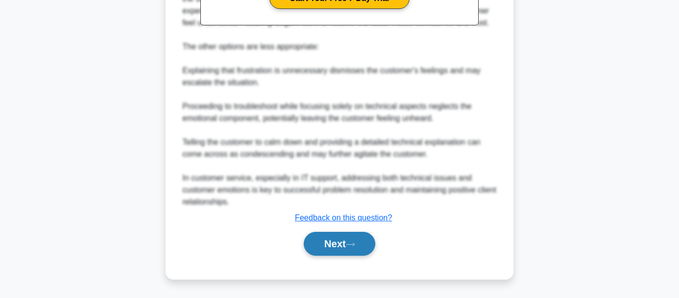
click at [351, 247] on icon at bounding box center [350, 244] width 9 height 5
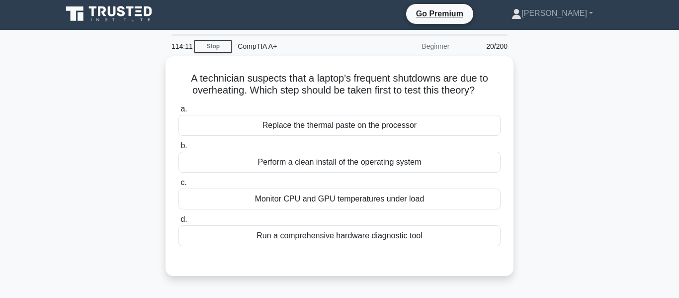
scroll to position [0, 0]
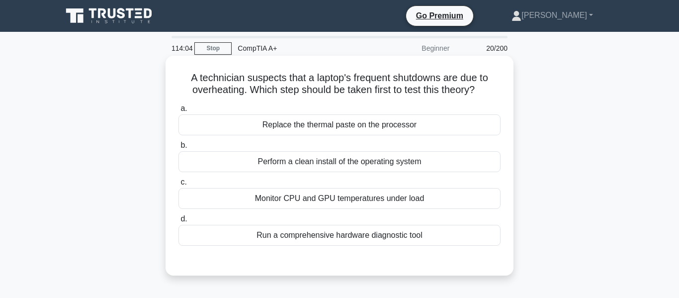
click at [376, 125] on div "Replace the thermal paste on the processor" at bounding box center [339, 124] width 322 height 21
click at [178, 112] on input "a. Replace the thermal paste on the processor" at bounding box center [178, 108] width 0 height 6
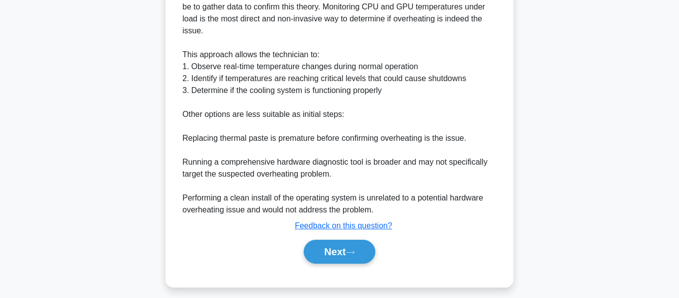
scroll to position [340, 0]
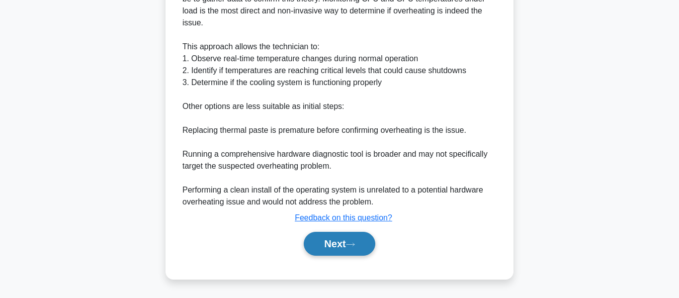
click at [330, 248] on button "Next" at bounding box center [339, 244] width 71 height 24
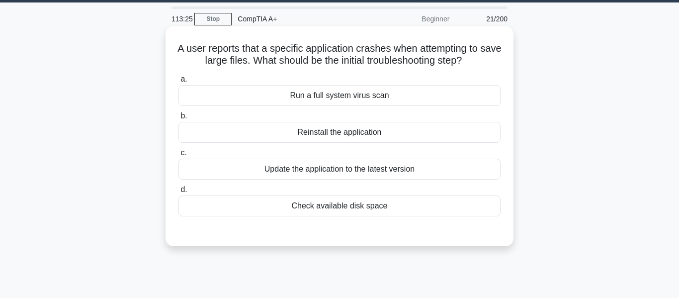
scroll to position [29, 0]
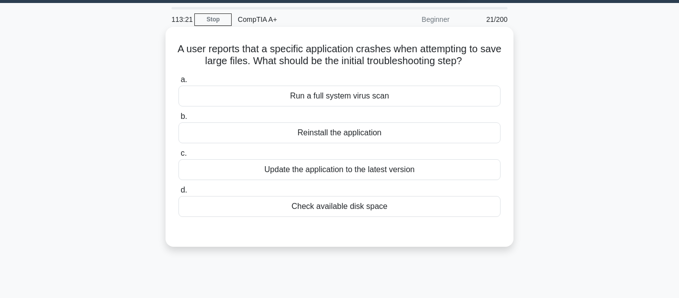
click at [339, 95] on div "Run a full system virus scan" at bounding box center [339, 95] width 322 height 21
click at [178, 83] on input "a. Run a full system virus scan" at bounding box center [178, 80] width 0 height 6
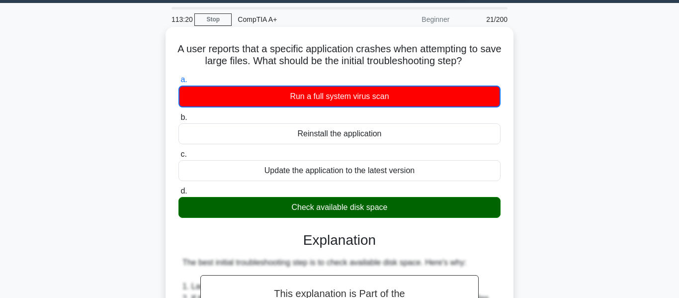
scroll to position [329, 0]
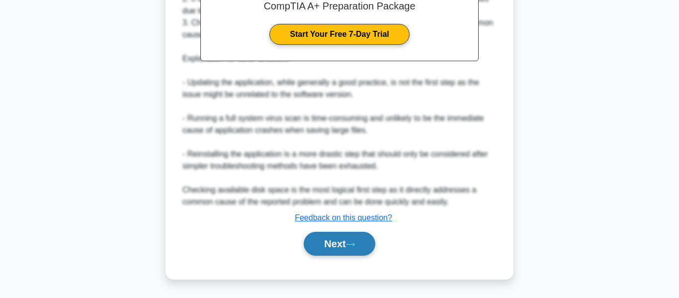
click at [333, 234] on button "Next" at bounding box center [339, 244] width 71 height 24
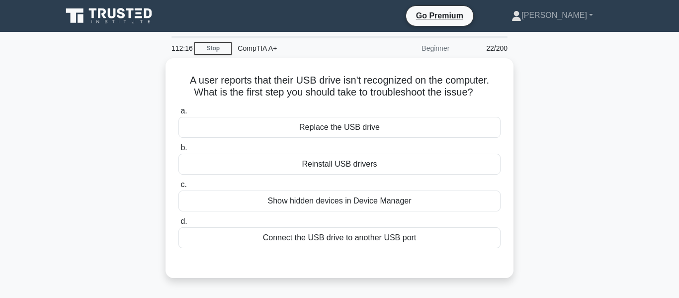
scroll to position [3, 0]
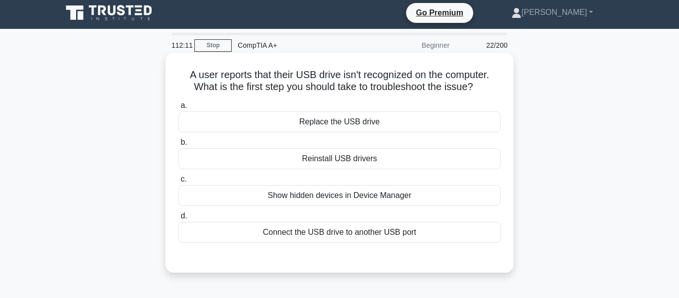
click at [340, 223] on div "Connect the USB drive to another USB port" at bounding box center [339, 232] width 322 height 21
click at [178, 219] on input "d. Connect the USB drive to another USB port" at bounding box center [178, 216] width 0 height 6
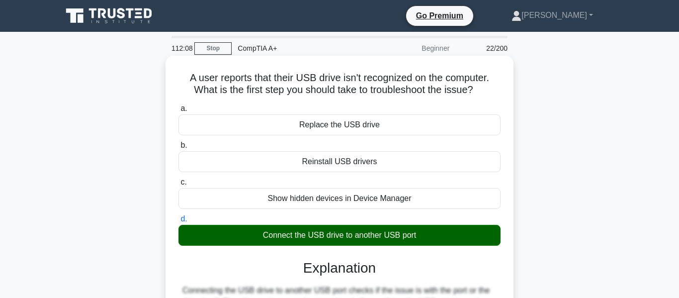
scroll to position [239, 0]
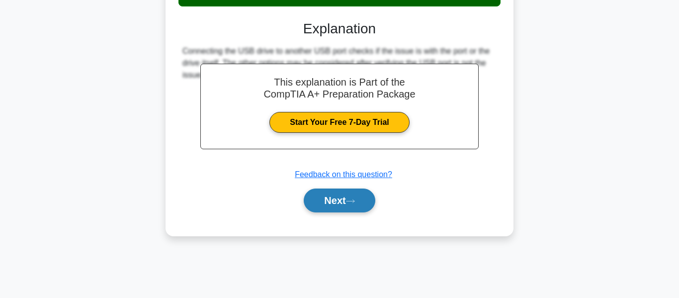
click at [344, 208] on button "Next" at bounding box center [339, 200] width 71 height 24
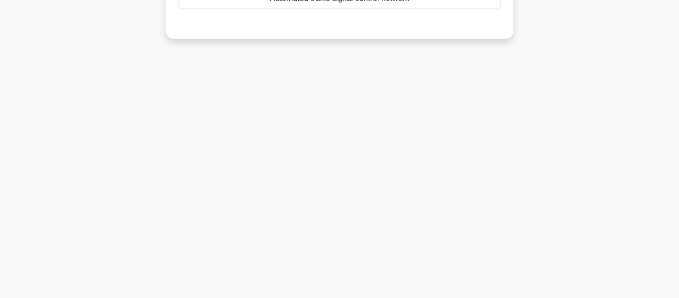
scroll to position [0, 0]
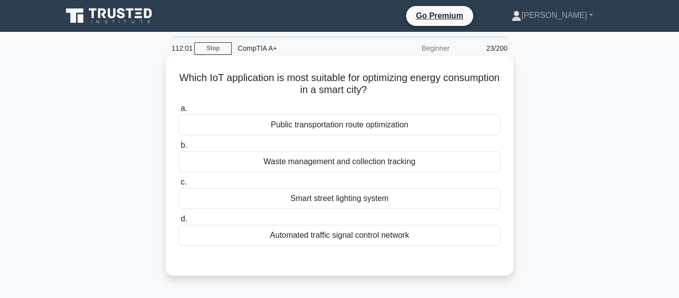
click at [372, 190] on div "Smart street lighting system" at bounding box center [339, 198] width 322 height 21
click at [178, 185] on input "c. Smart street lighting system" at bounding box center [178, 182] width 0 height 6
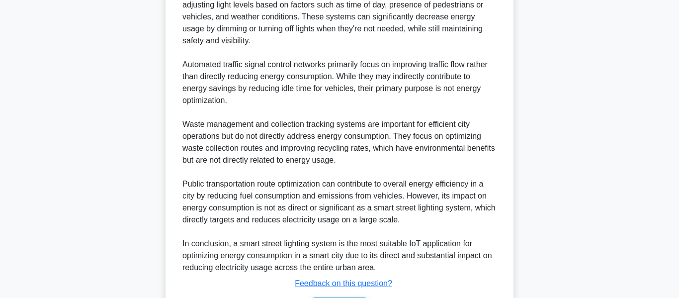
scroll to position [399, 0]
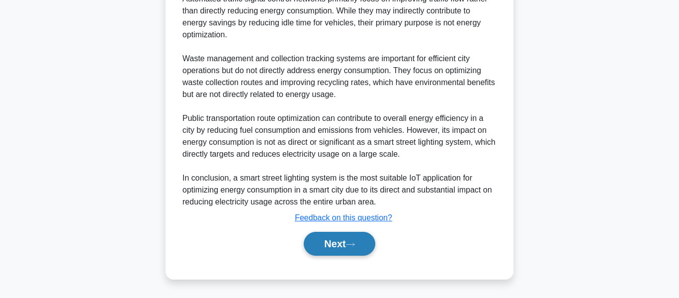
click at [337, 247] on button "Next" at bounding box center [339, 244] width 71 height 24
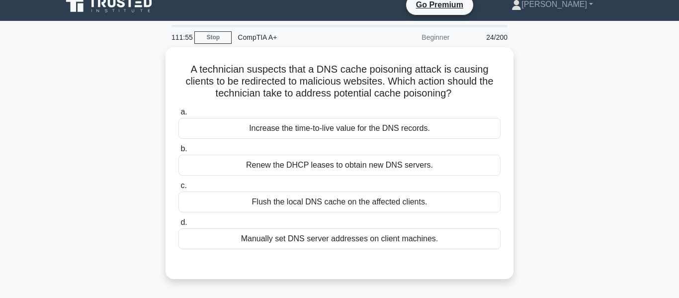
scroll to position [11, 0]
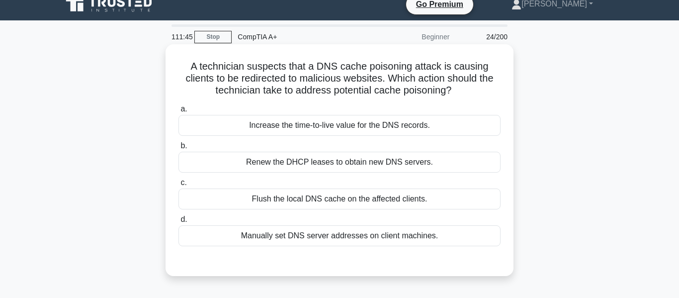
click at [329, 235] on div "Manually set DNS server addresses on client machines." at bounding box center [339, 235] width 322 height 21
click at [178, 223] on input "d. Manually set DNS server addresses on client machines." at bounding box center [178, 219] width 0 height 6
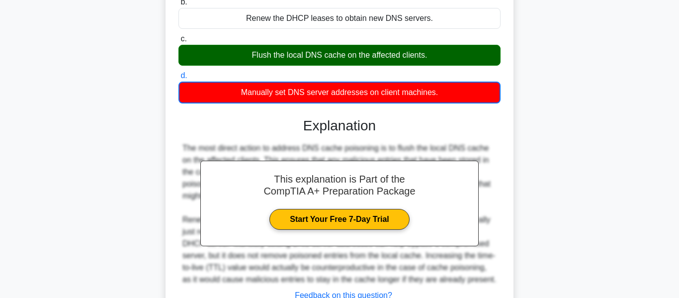
scroll to position [239, 0]
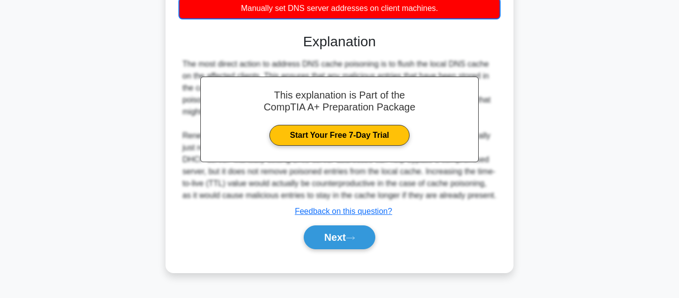
click at [329, 235] on button "Next" at bounding box center [339, 237] width 71 height 24
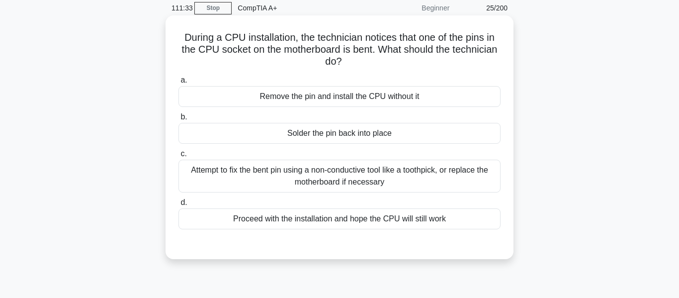
scroll to position [37, 0]
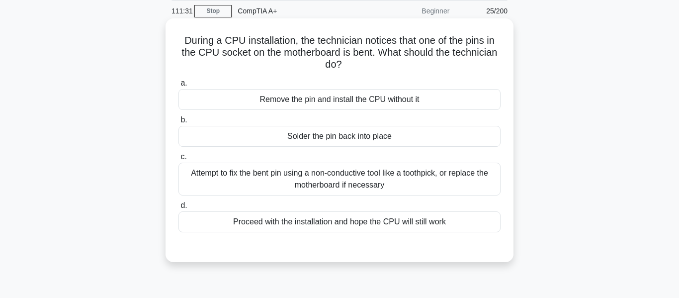
click at [364, 165] on div "Attempt to fix the bent pin using a non-conductive tool like a toothpick, or re…" at bounding box center [339, 179] width 322 height 33
click at [178, 160] on input "c. Attempt to fix the bent pin using a non-conductive tool like a toothpick, or…" at bounding box center [178, 157] width 0 height 6
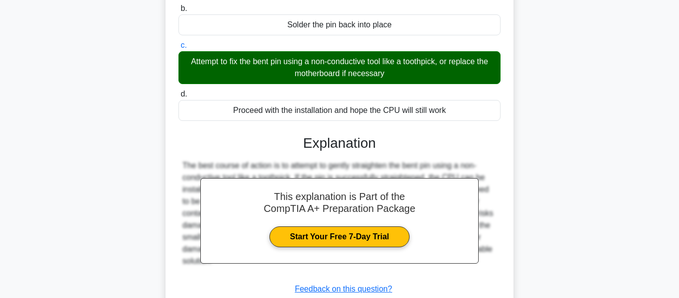
scroll to position [239, 0]
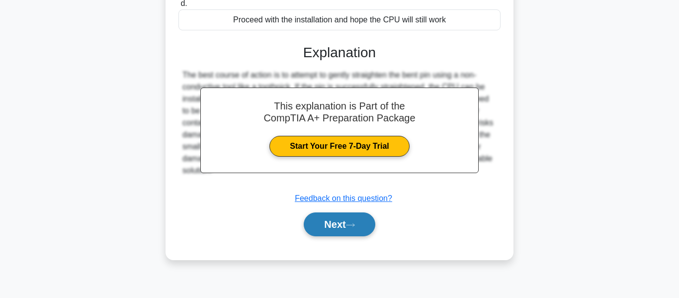
click at [348, 231] on button "Next" at bounding box center [339, 224] width 71 height 24
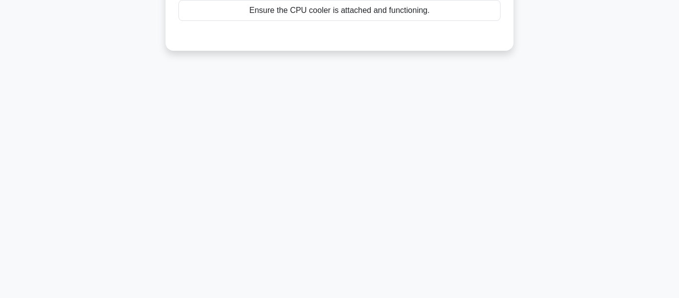
scroll to position [0, 0]
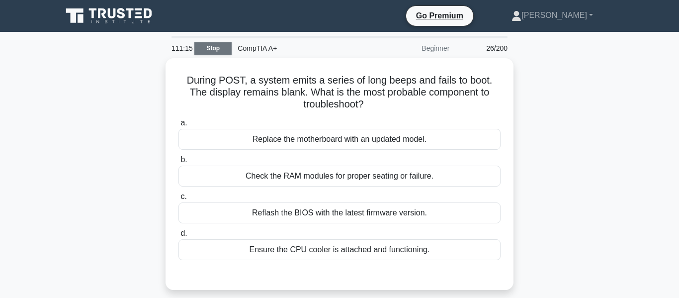
click at [205, 42] on link "Stop" at bounding box center [212, 48] width 37 height 12
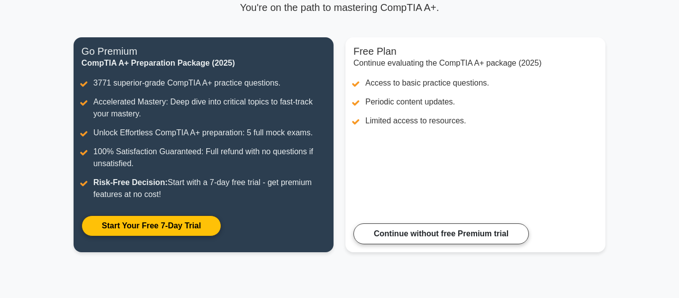
scroll to position [111, 0]
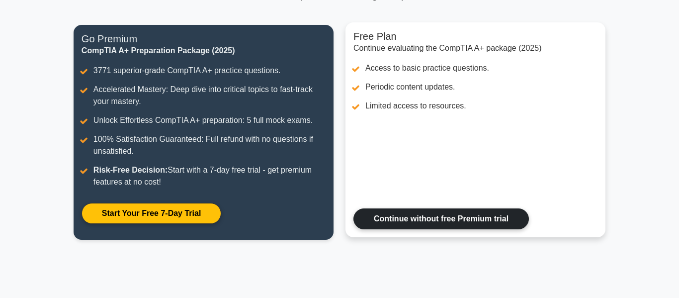
click at [396, 212] on link "Continue without free Premium trial" at bounding box center [440, 218] width 175 height 21
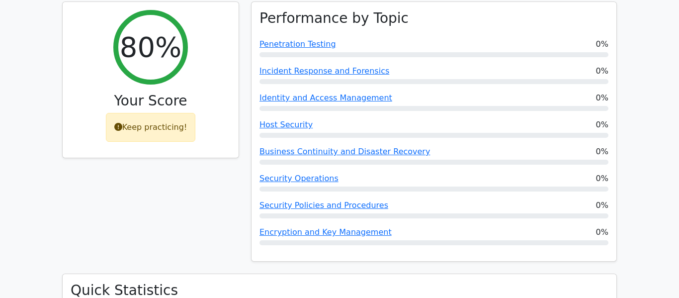
scroll to position [362, 0]
